Goal: Information Seeking & Learning: Learn about a topic

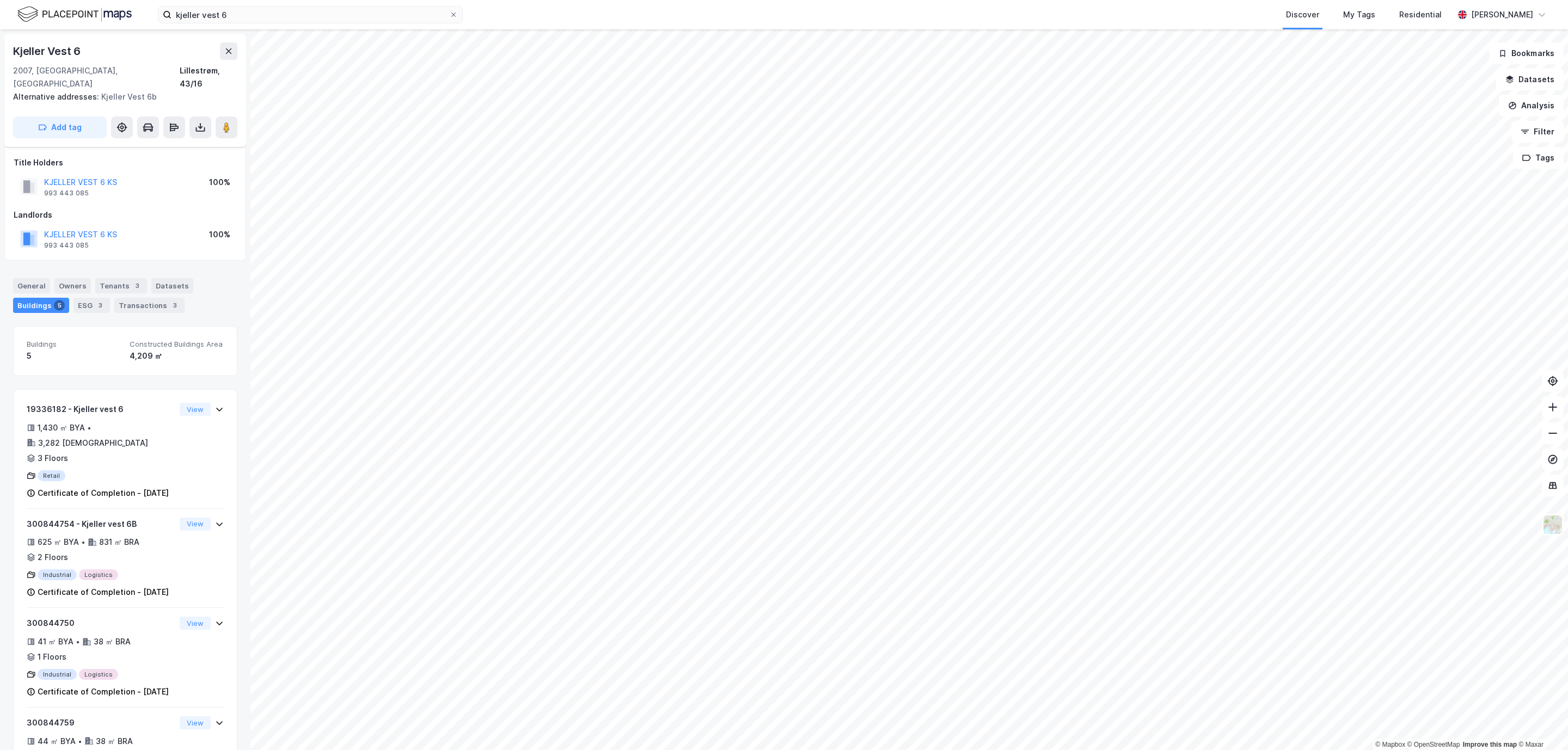
scroll to position [222, 0]
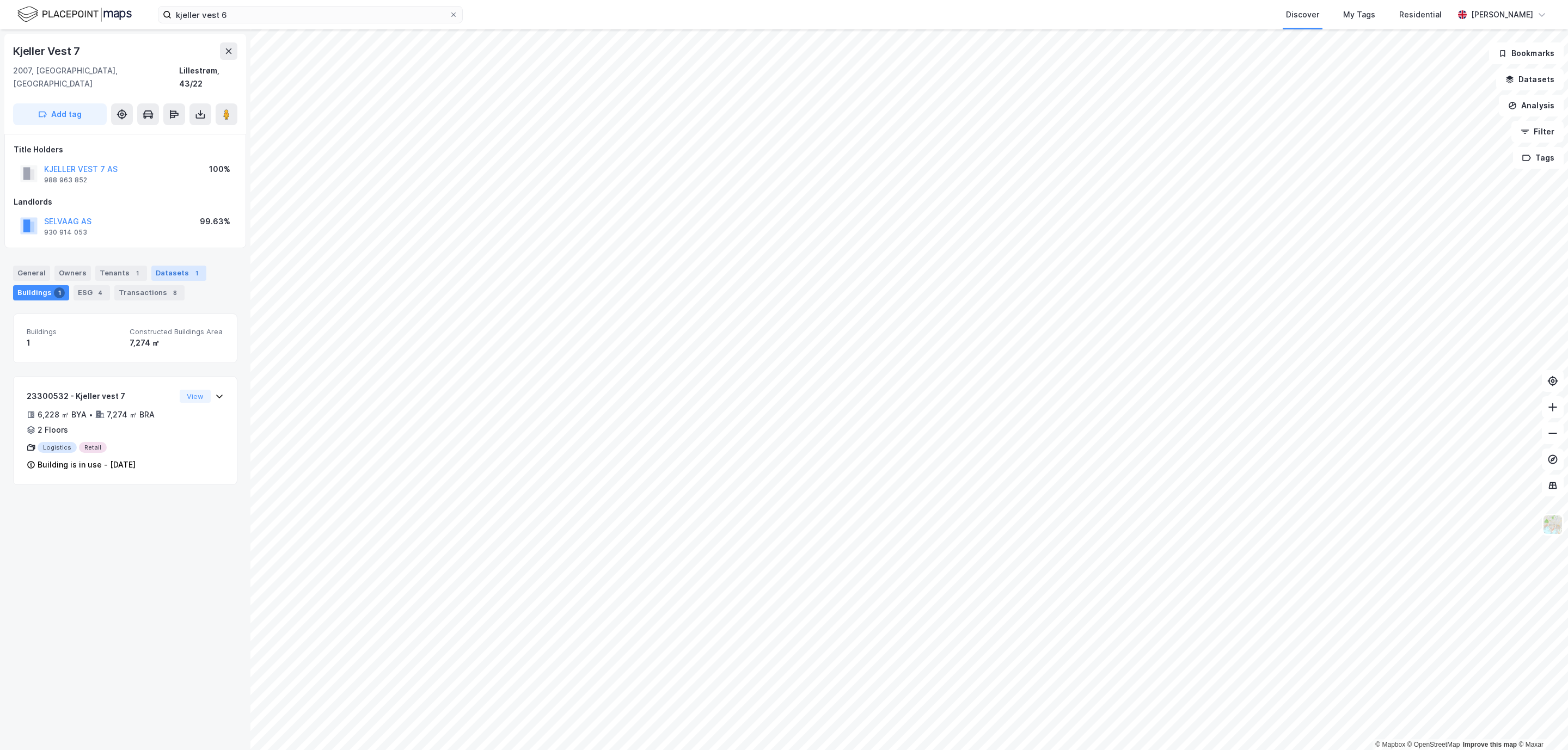
click at [175, 268] on div "Datasets 1" at bounding box center [179, 273] width 55 height 15
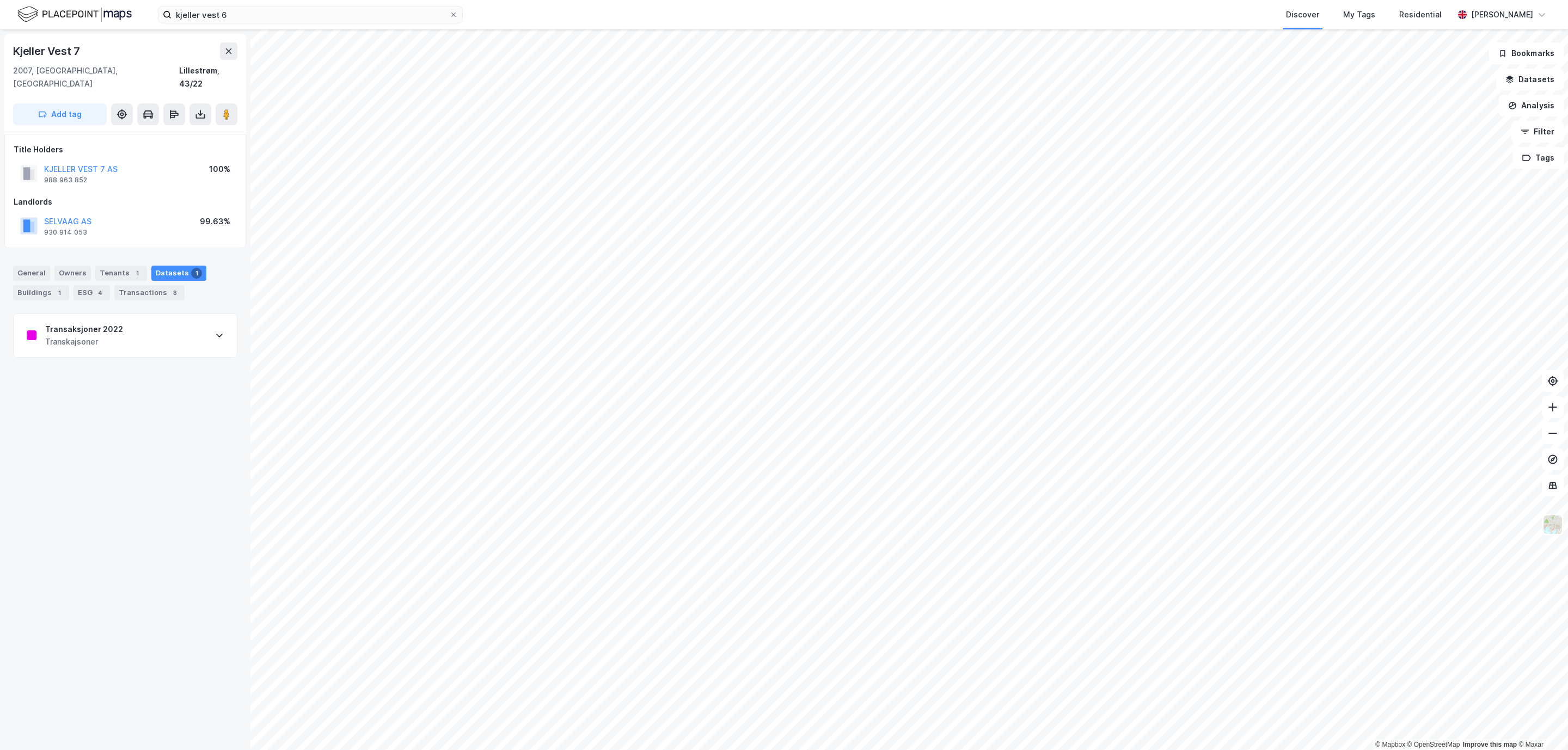
click at [142, 319] on div "Transaksjoner 2022 Transkajsoner" at bounding box center [125, 336] width 223 height 43
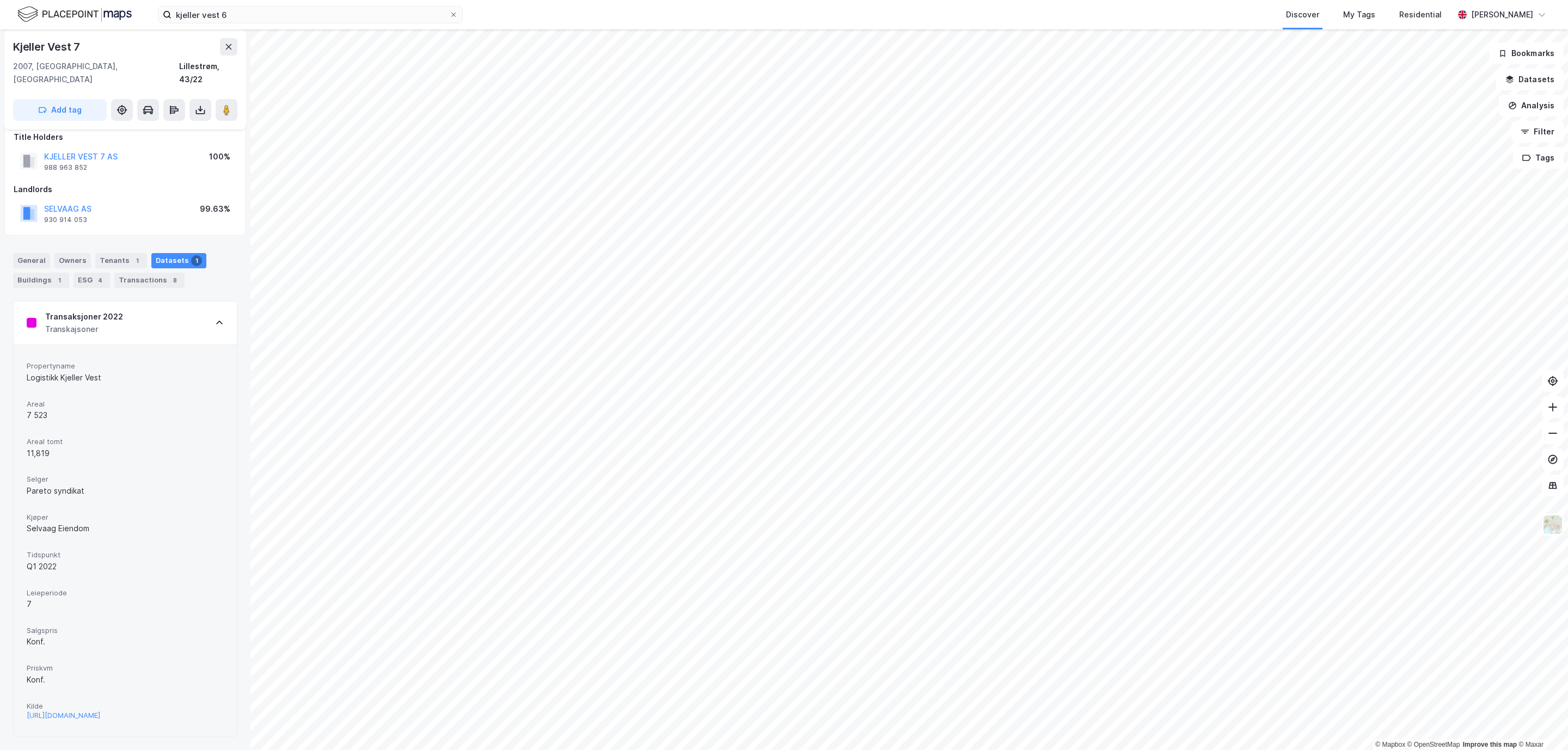
scroll to position [20, 0]
click at [101, 711] on div "[URL][DOMAIN_NAME]" at bounding box center [64, 715] width 74 height 9
click at [103, 253] on div "Tenants 1" at bounding box center [122, 260] width 52 height 15
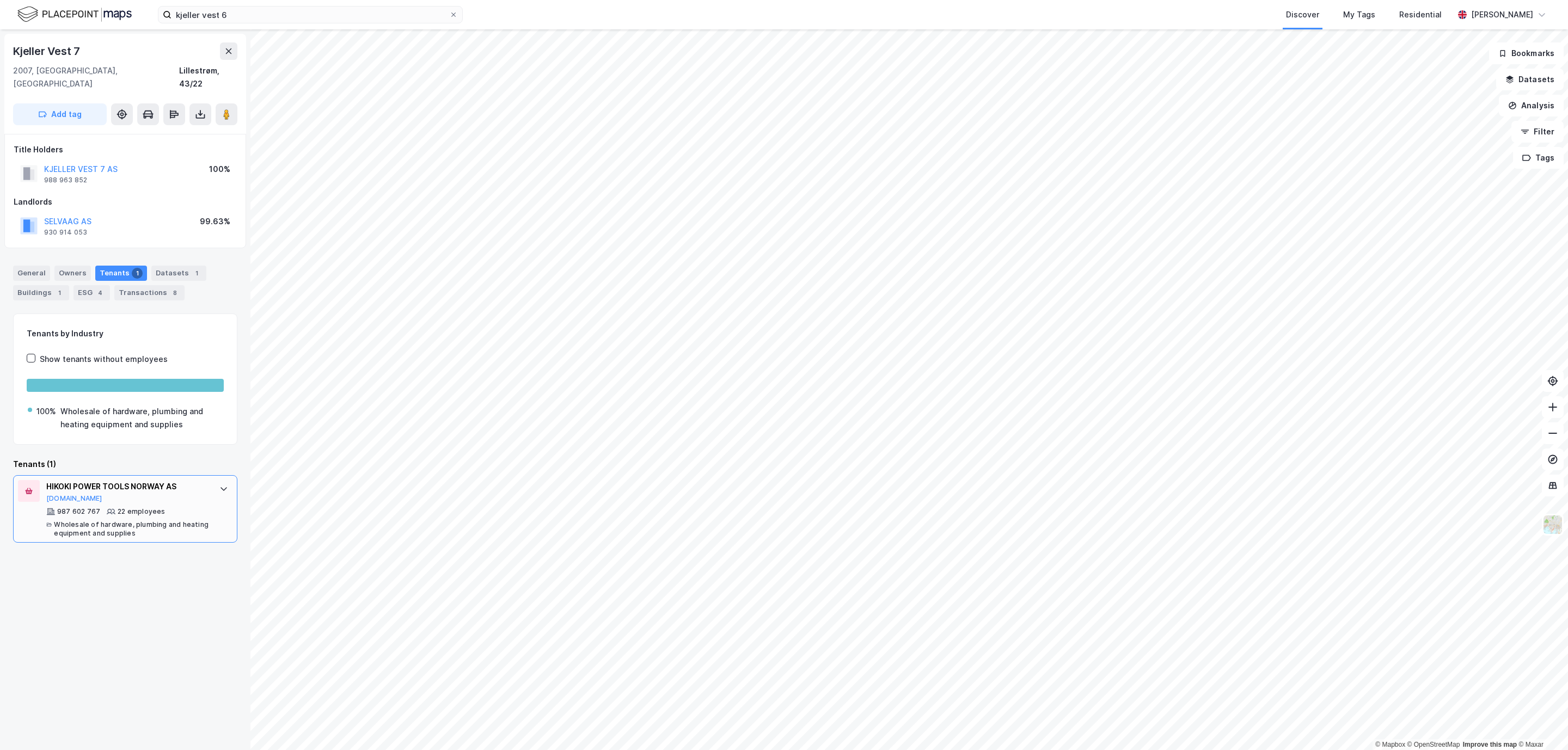
click at [160, 521] on div "Wholesale of hardware, plumbing and heating equipment and supplies" at bounding box center [132, 529] width 155 height 17
click at [178, 265] on div "Datasets 1" at bounding box center [179, 273] width 55 height 15
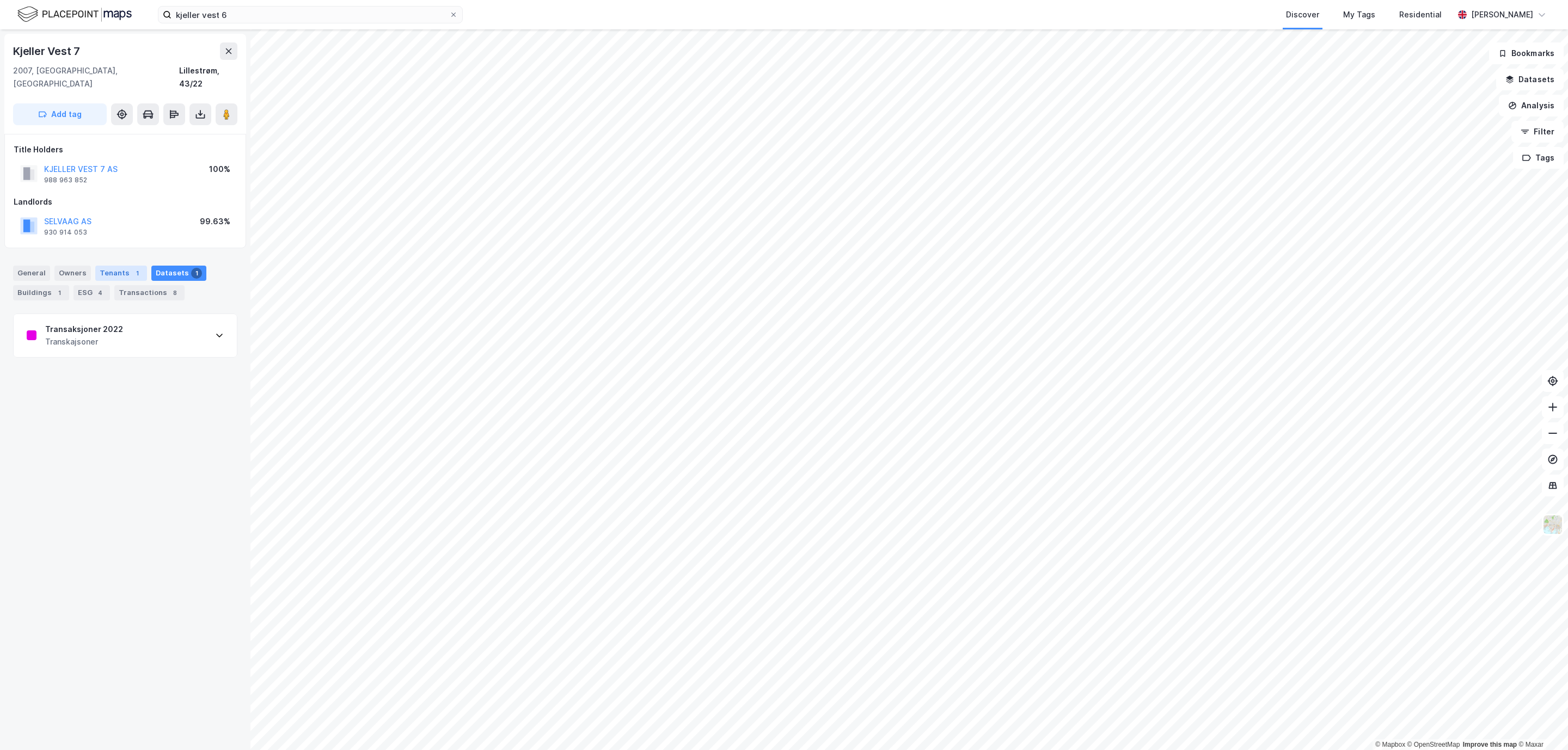
click at [105, 265] on div "Tenants 1" at bounding box center [122, 273] width 52 height 15
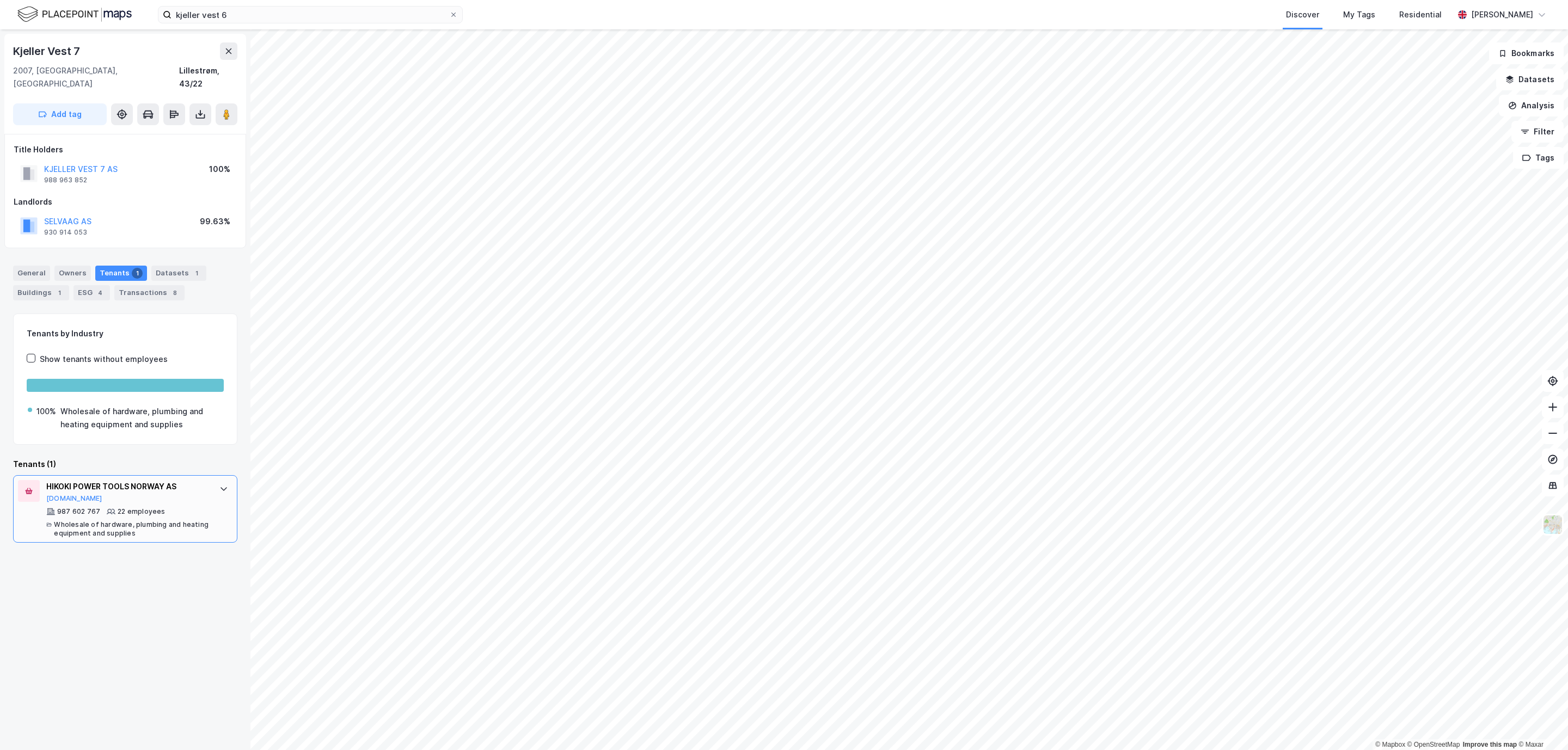
click at [120, 508] on div "22 employees" at bounding box center [141, 512] width 47 height 9
click at [39, 265] on div "General" at bounding box center [31, 273] width 37 height 15
